Goal: Transaction & Acquisition: Purchase product/service

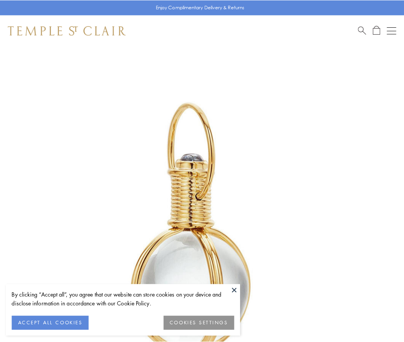
scroll to position [201, 0]
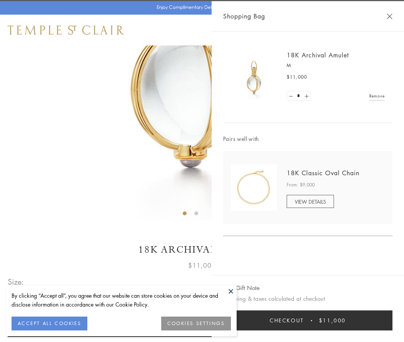
click at [308, 321] on button "Checkout $11,000" at bounding box center [308, 320] width 170 height 20
